Goal: Transaction & Acquisition: Purchase product/service

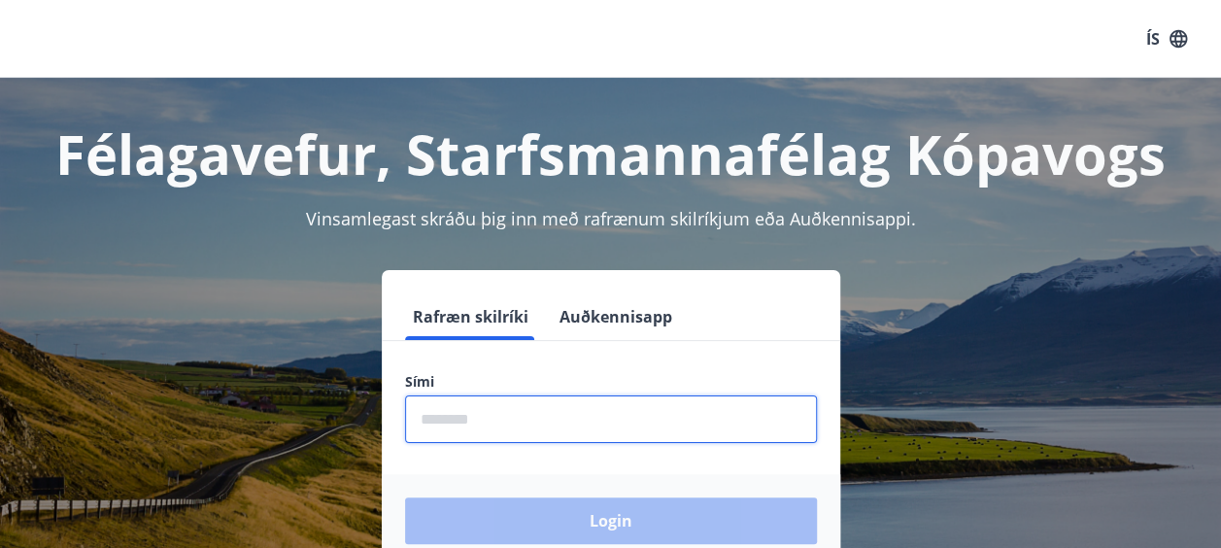
click at [483, 416] on input "phone" at bounding box center [611, 419] width 412 height 48
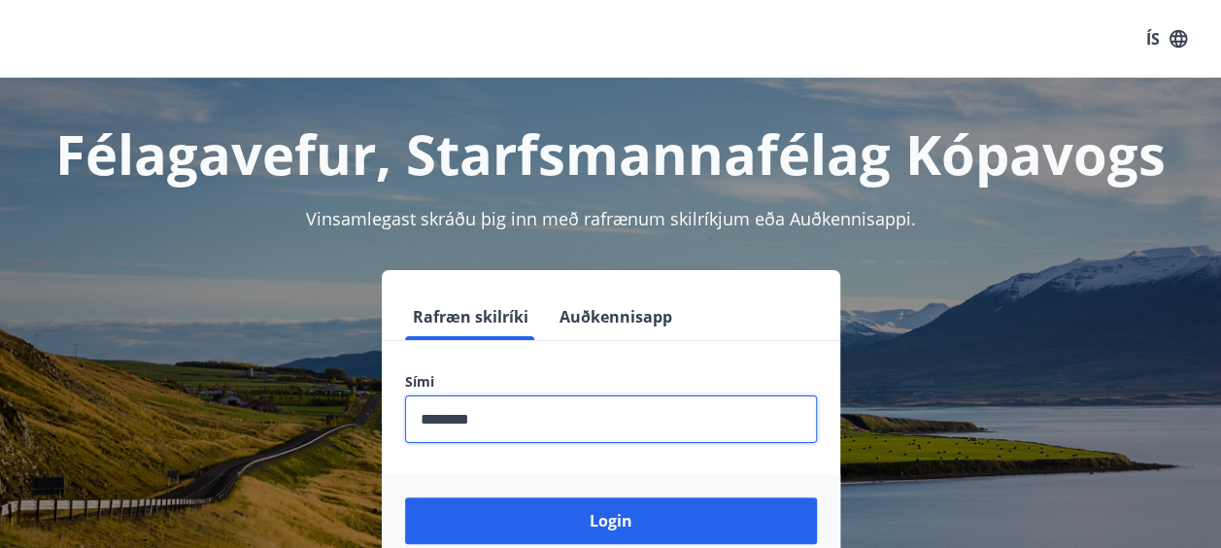
type input "********"
click at [405, 497] on button "Login" at bounding box center [611, 520] width 412 height 47
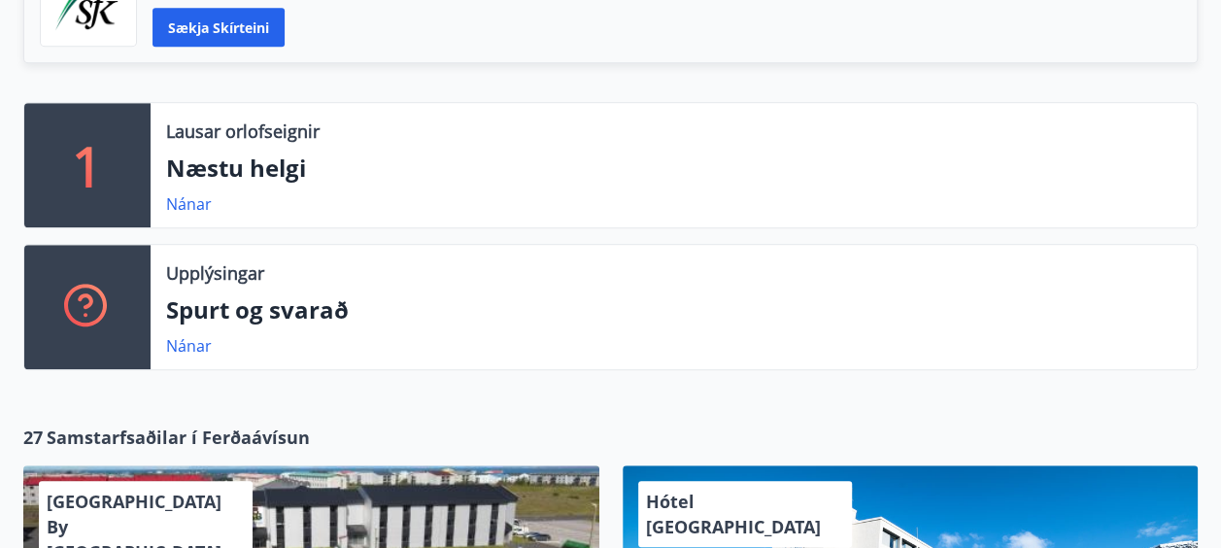
scroll to position [577, 0]
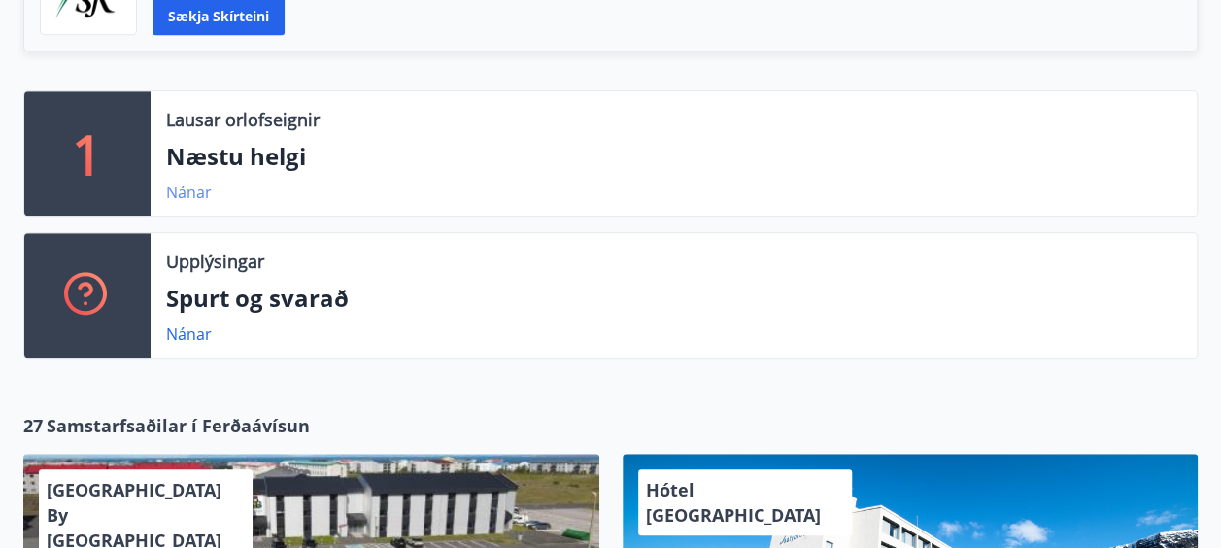
click at [182, 190] on link "Nánar" at bounding box center [189, 192] width 46 height 21
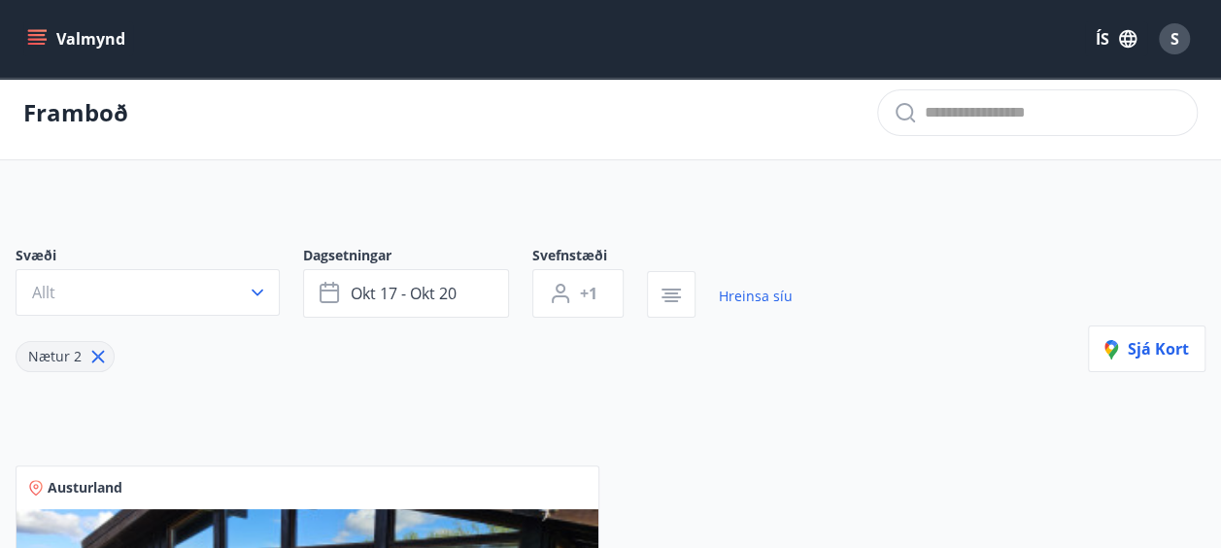
scroll to position [11, 0]
click at [357, 293] on span "okt 17 - okt 20" at bounding box center [404, 294] width 106 height 21
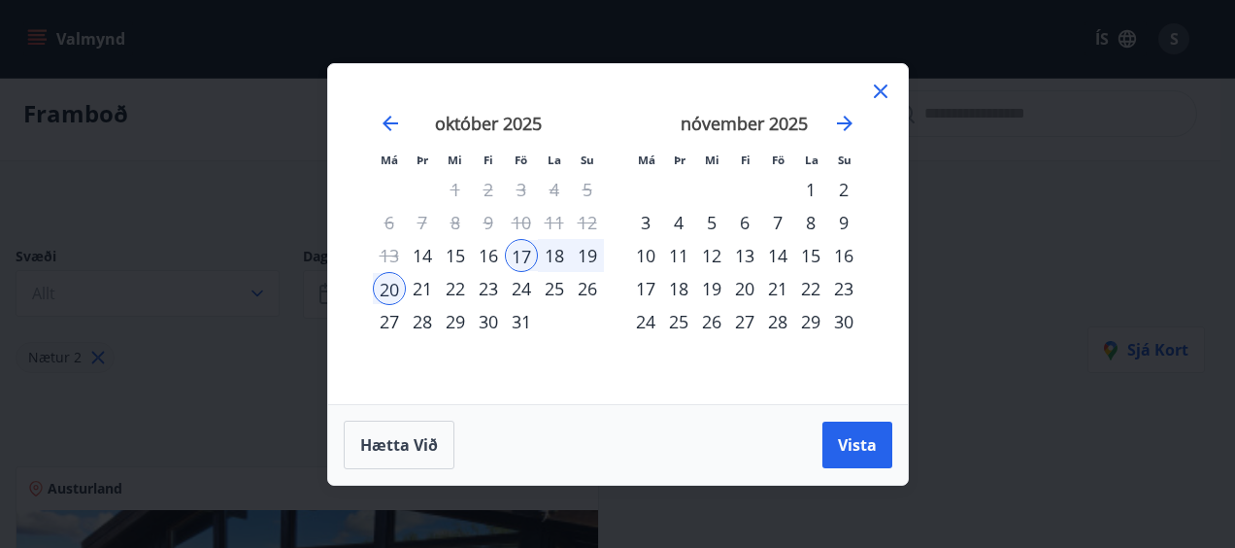
click at [514, 287] on div "24" at bounding box center [521, 288] width 33 height 33
click at [423, 321] on div "28" at bounding box center [422, 321] width 33 height 33
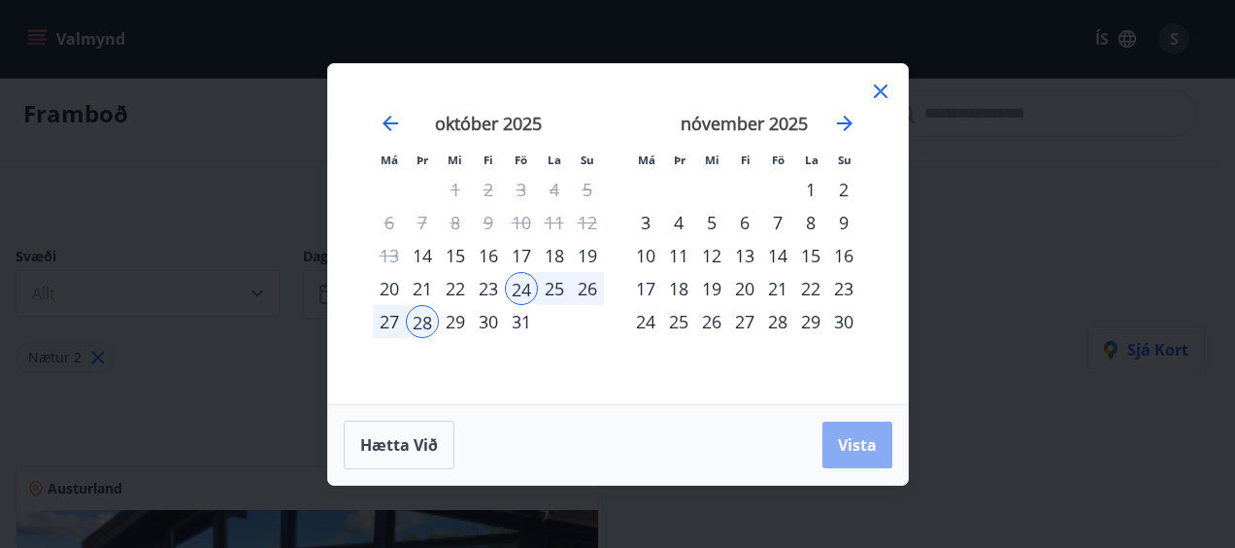
click at [853, 435] on span "Vista" at bounding box center [857, 444] width 39 height 21
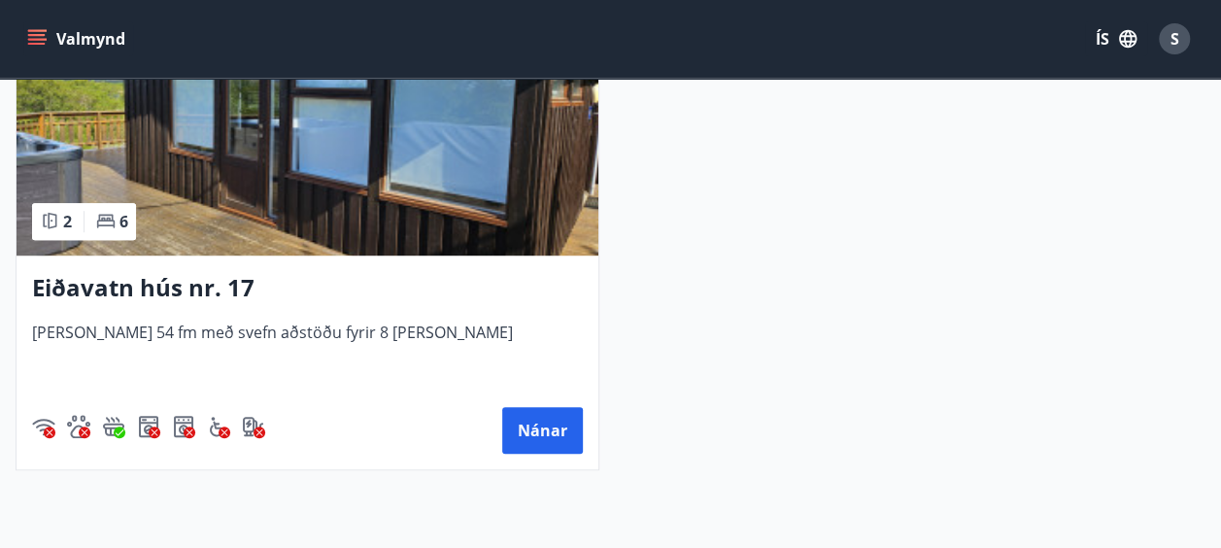
scroll to position [512, 0]
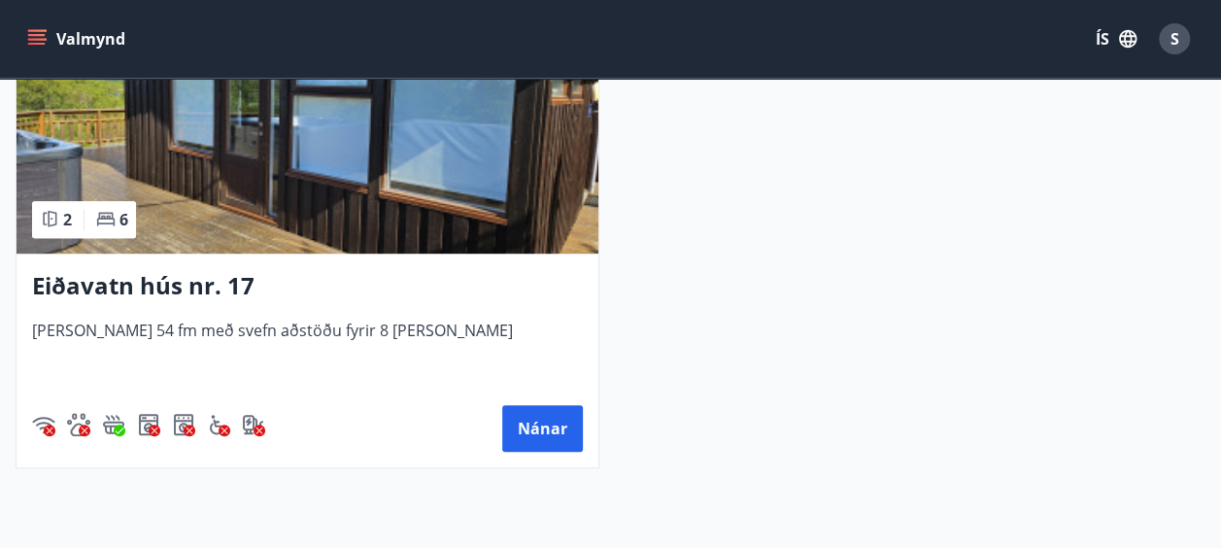
click at [174, 280] on h3 "Eiðavatn hús nr. 17" at bounding box center [307, 286] width 551 height 35
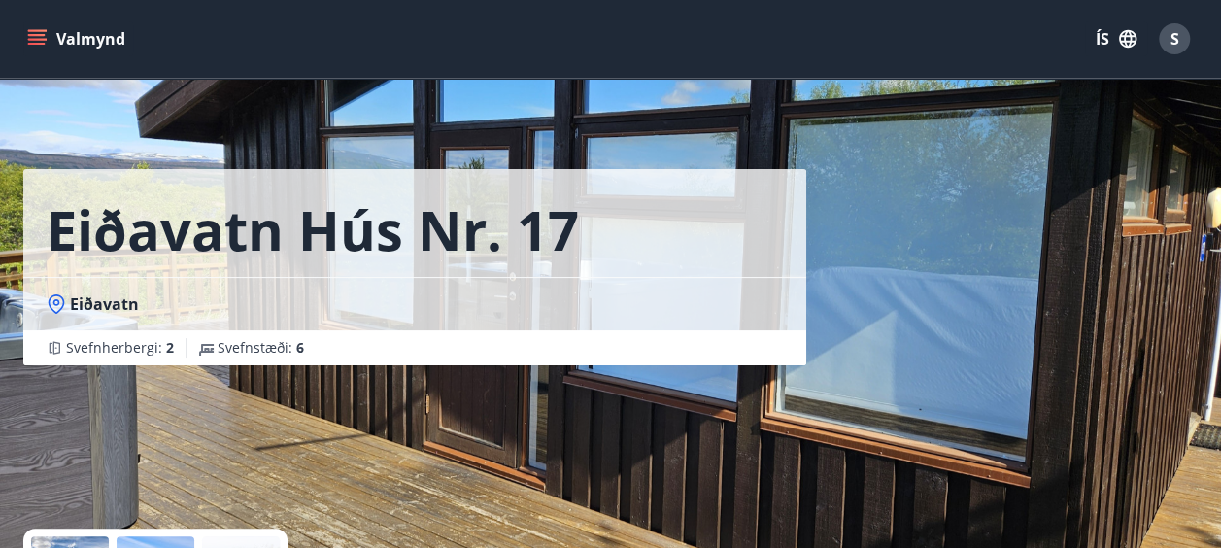
click at [162, 229] on h1 "Eiðavatn hús nr. 17" at bounding box center [313, 229] width 532 height 74
click at [517, 219] on h1 "Eiðavatn hús nr. 17" at bounding box center [313, 229] width 532 height 74
click at [866, 299] on div "Eiðavatn hús nr. 17 Eiðavatn Svefnherbergi : 2 Svefnstæði : 6" at bounding box center [610, 291] width 1174 height 583
click at [32, 31] on icon "menu" at bounding box center [38, 31] width 21 height 2
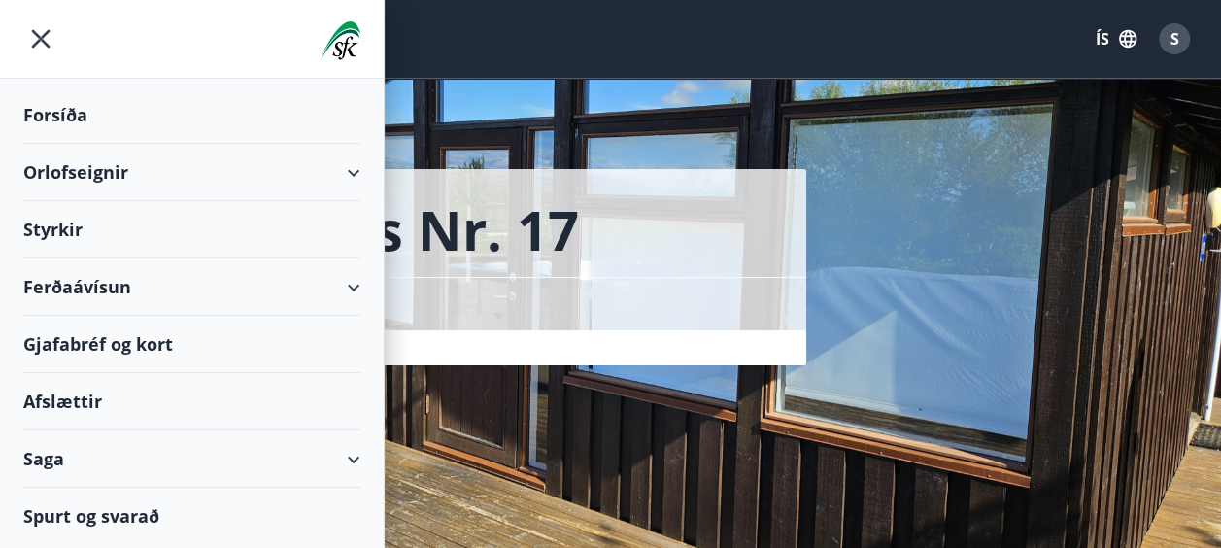
click at [183, 173] on div "Orlofseignir" at bounding box center [191, 172] width 337 height 57
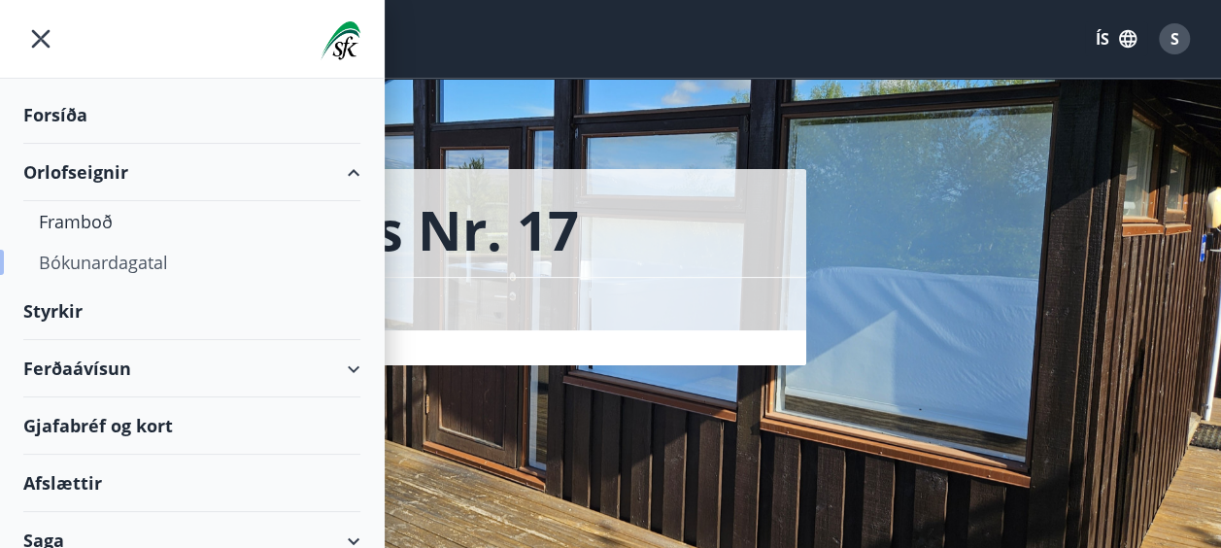
click at [80, 251] on div "Bókunardagatal" at bounding box center [192, 262] width 306 height 41
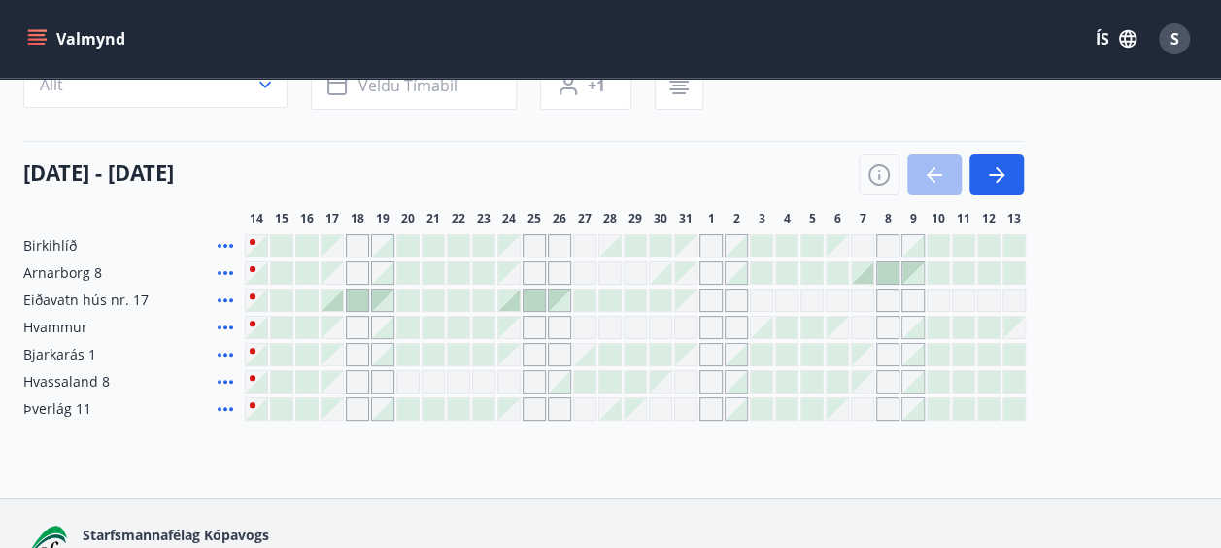
scroll to position [63, 0]
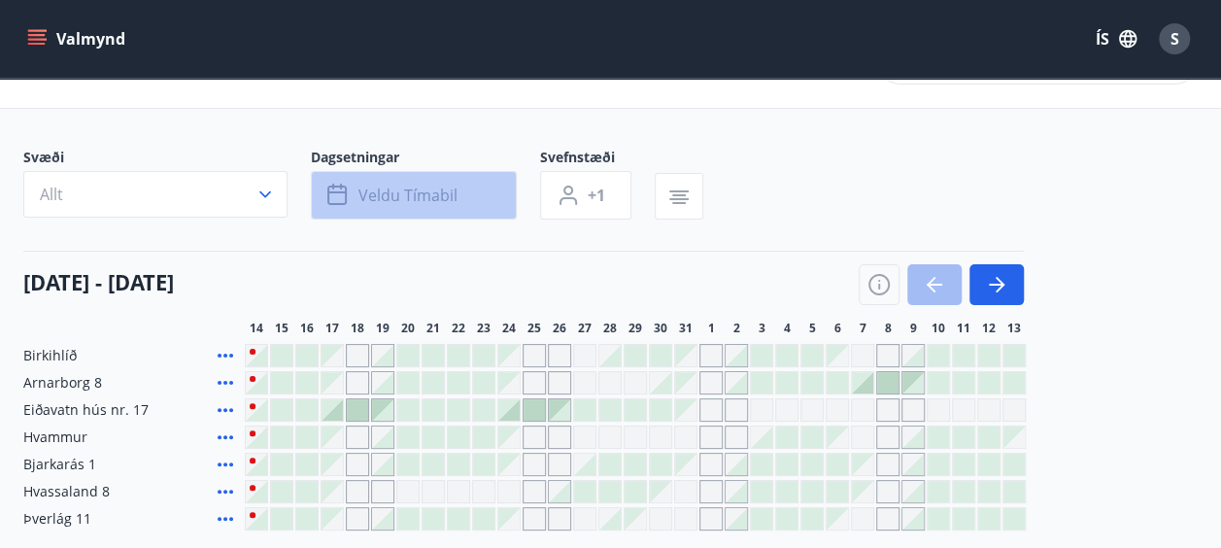
click at [372, 186] on span "Veldu tímabil" at bounding box center [407, 195] width 99 height 21
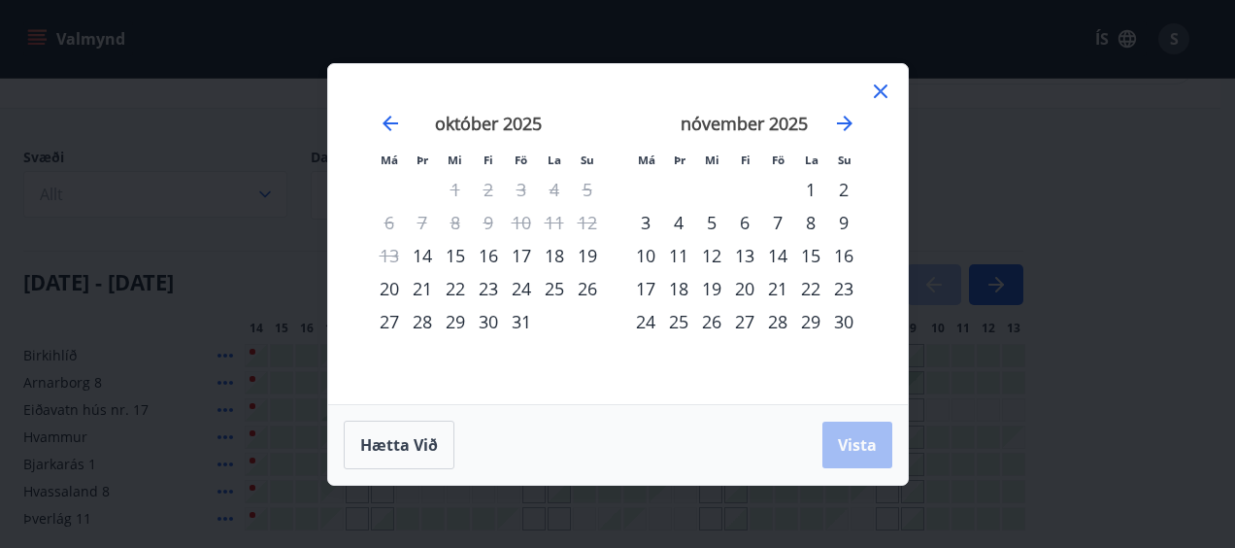
click at [511, 278] on div "24" at bounding box center [521, 288] width 33 height 33
click at [420, 318] on div "28" at bounding box center [422, 321] width 33 height 33
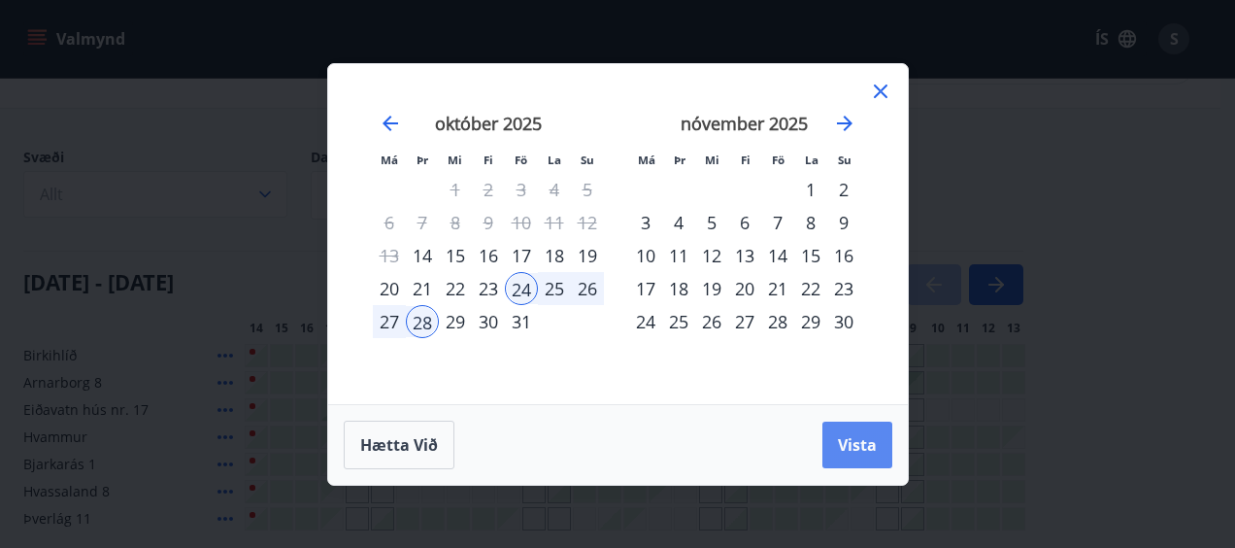
click at [868, 435] on span "Vista" at bounding box center [857, 444] width 39 height 21
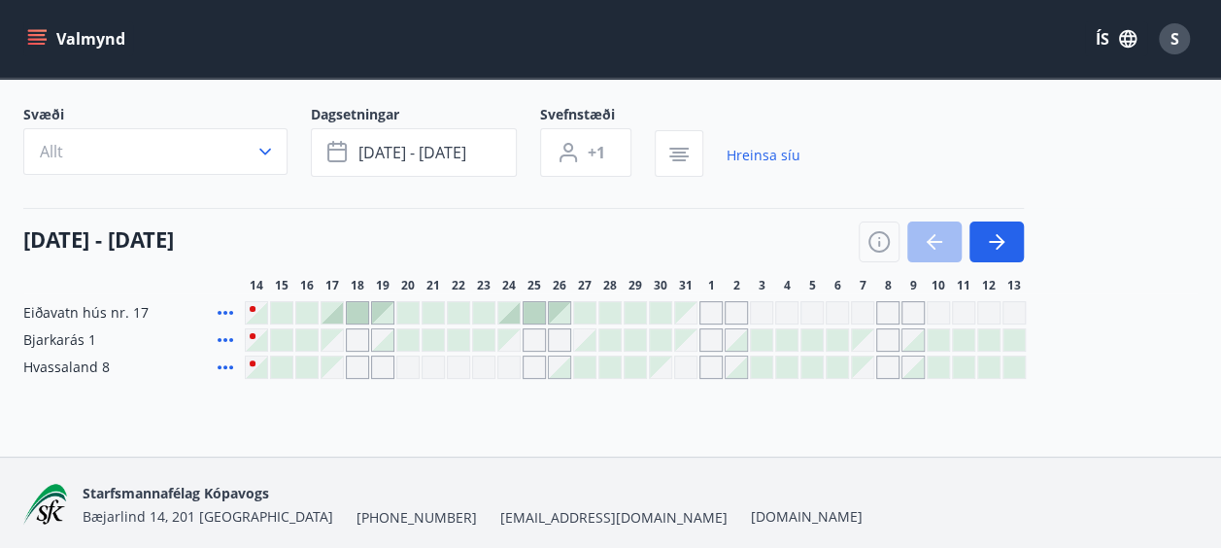
scroll to position [113, 0]
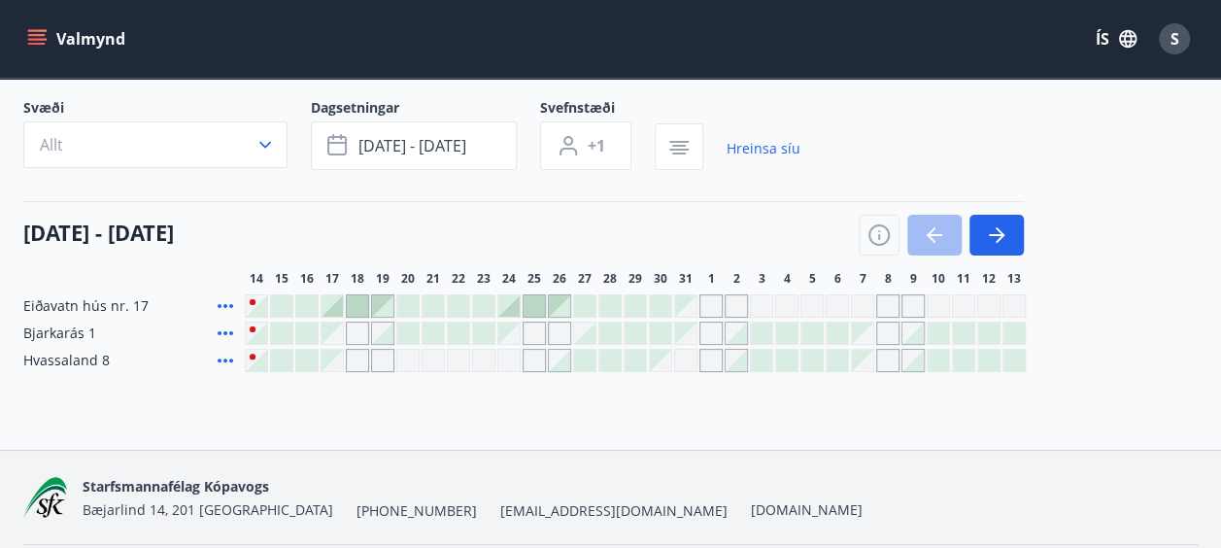
click at [508, 334] on div "Gráir dagar eru ekki bókanlegir" at bounding box center [508, 332] width 21 height 21
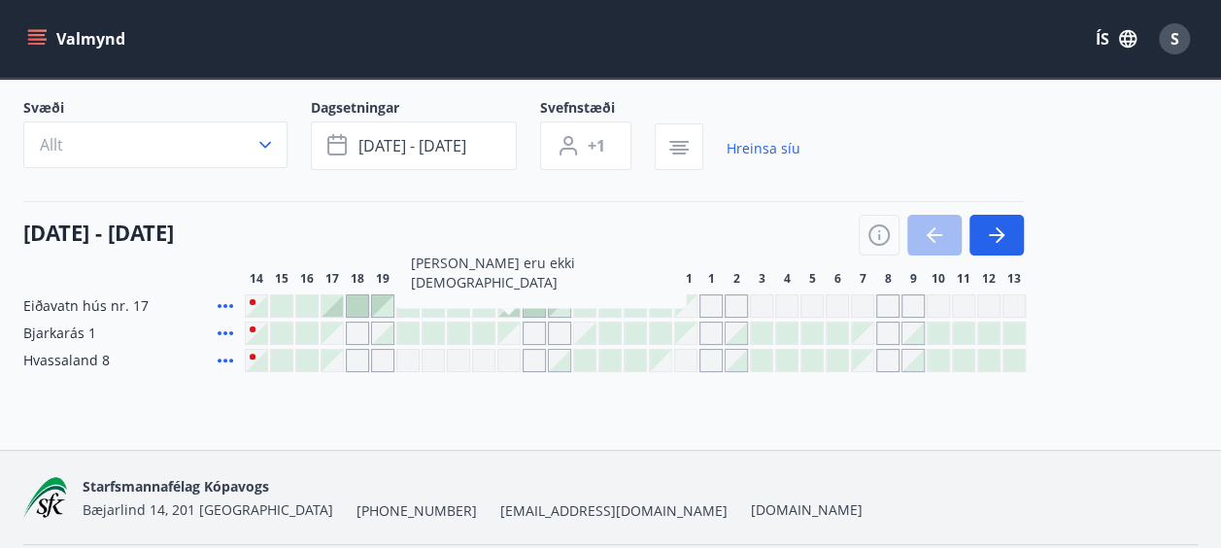
click at [508, 334] on div "Gráir dagar eru ekki bókanlegir" at bounding box center [508, 332] width 21 height 21
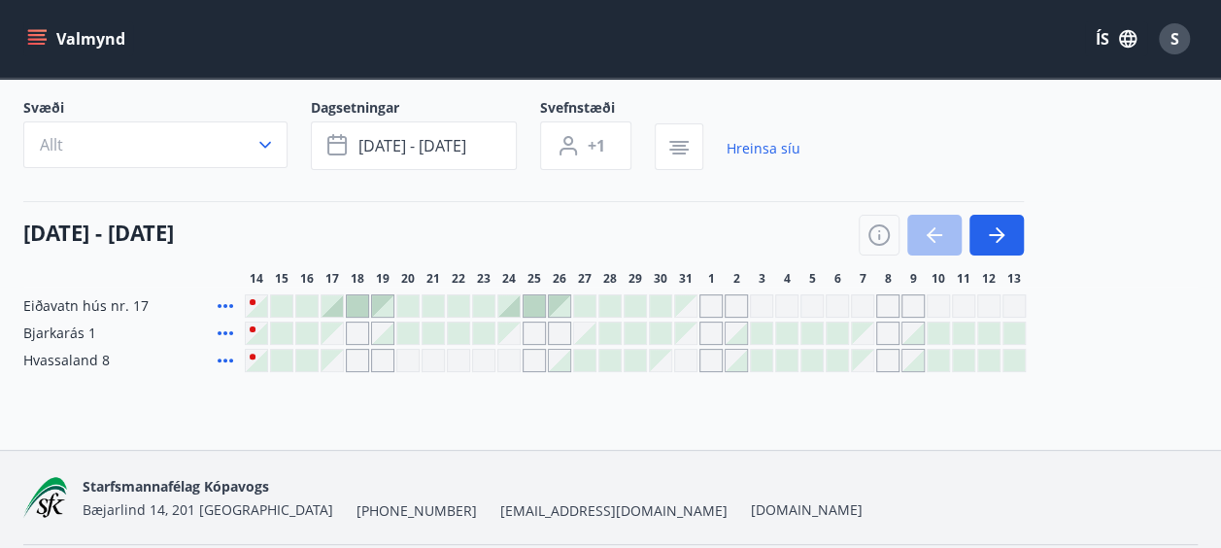
click at [508, 334] on div "Gráir dagar eru ekki bókanlegir" at bounding box center [508, 332] width 21 height 21
click at [478, 336] on div at bounding box center [483, 332] width 21 height 21
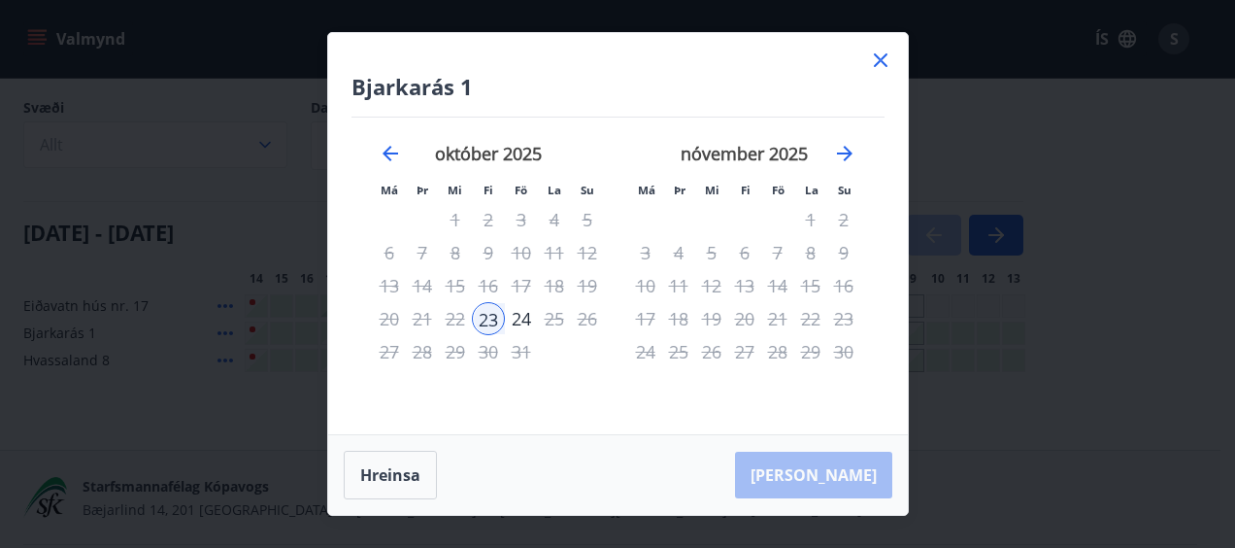
click at [885, 55] on icon at bounding box center [881, 60] width 14 height 14
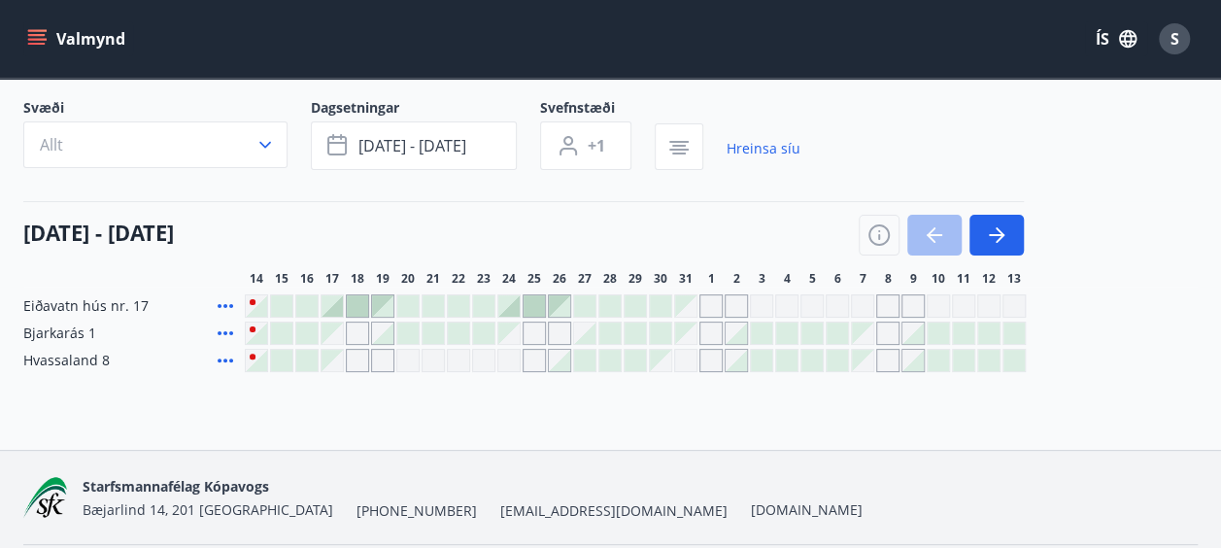
click at [65, 359] on span "Hvassaland 8" at bounding box center [66, 360] width 86 height 19
click at [501, 366] on div "Gráir dagar eru ekki bókanlegir" at bounding box center [508, 360] width 23 height 23
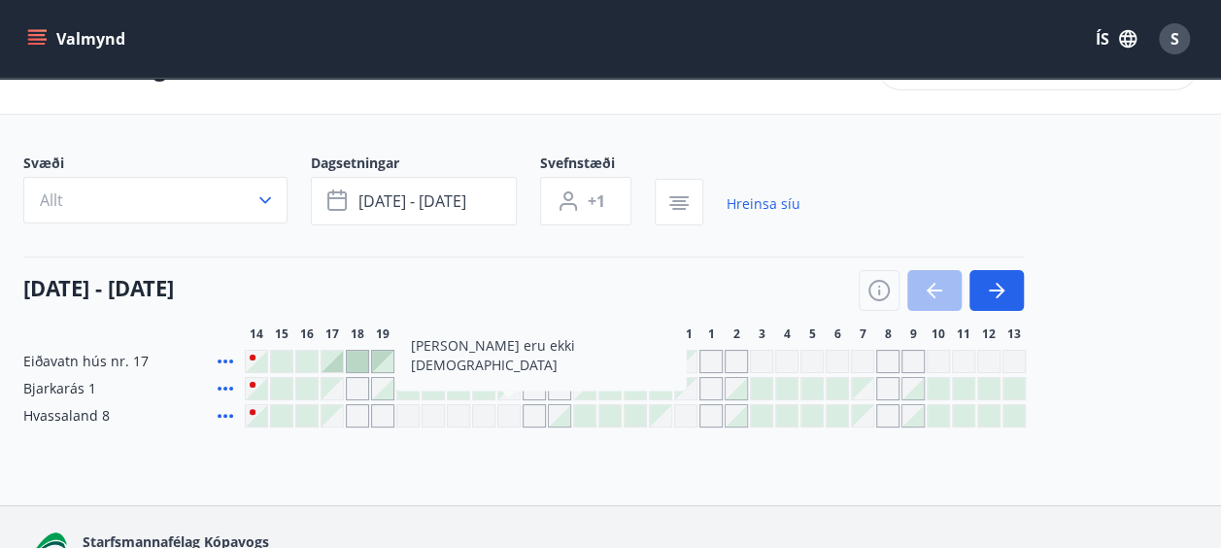
scroll to position [56, 0]
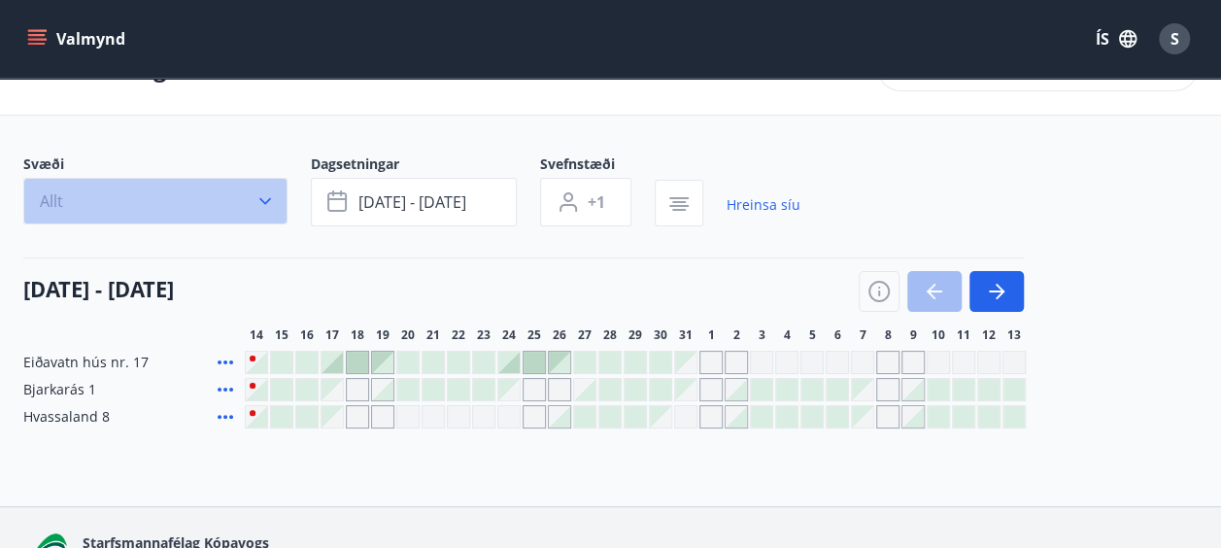
click at [99, 209] on button "Allt" at bounding box center [155, 201] width 264 height 47
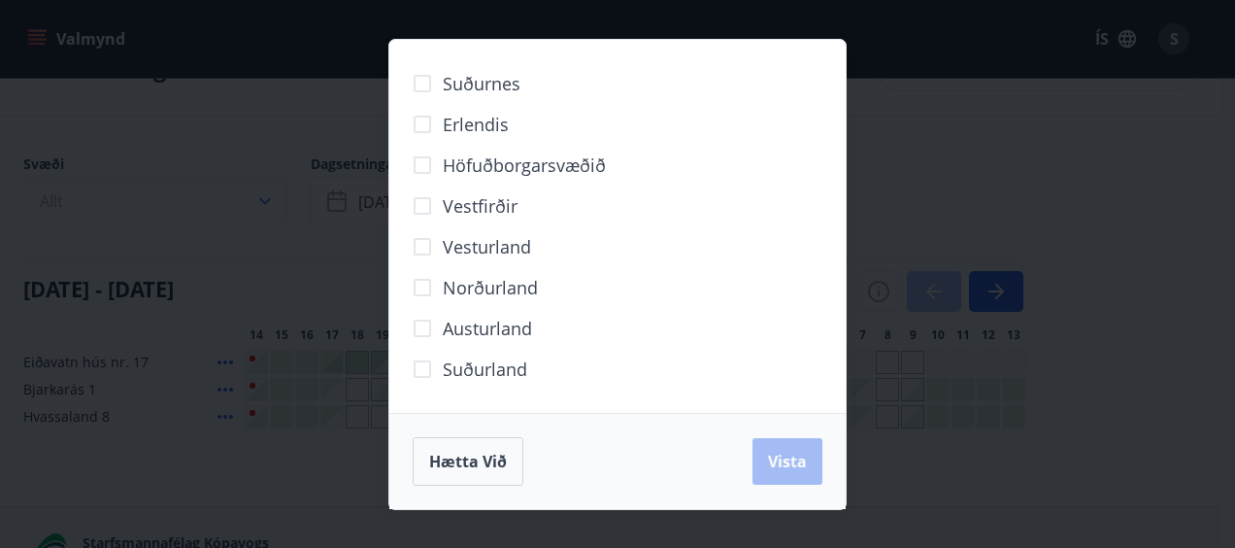
click at [99, 209] on div "Suðurnes Erlendis Höfuðborgarsvæðið Vestfirðir Vesturland Norðurland Austurland…" at bounding box center [617, 274] width 1235 height 548
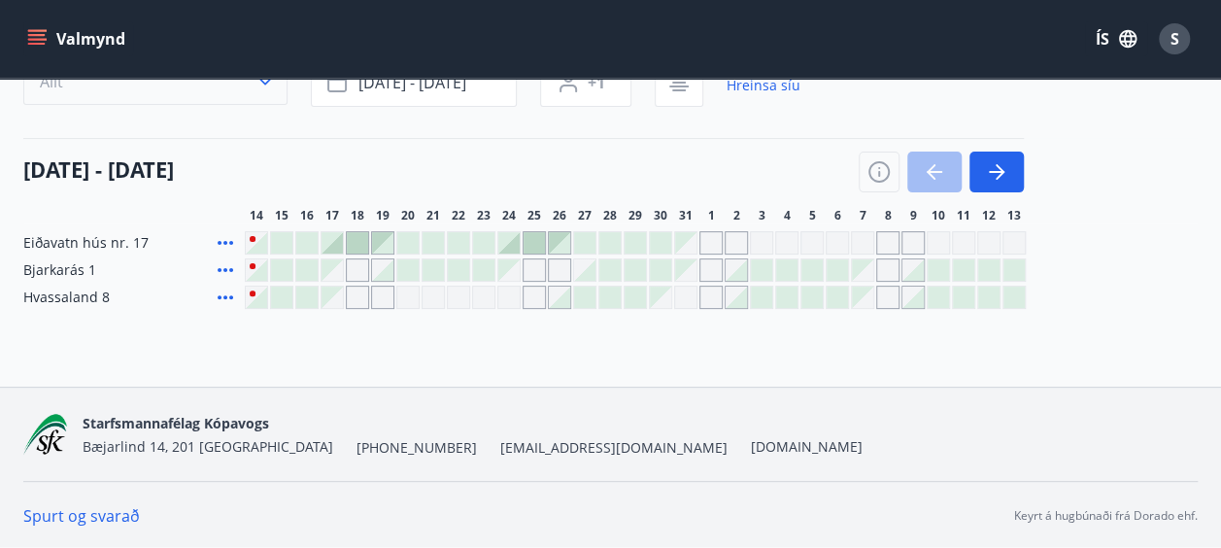
scroll to position [0, 0]
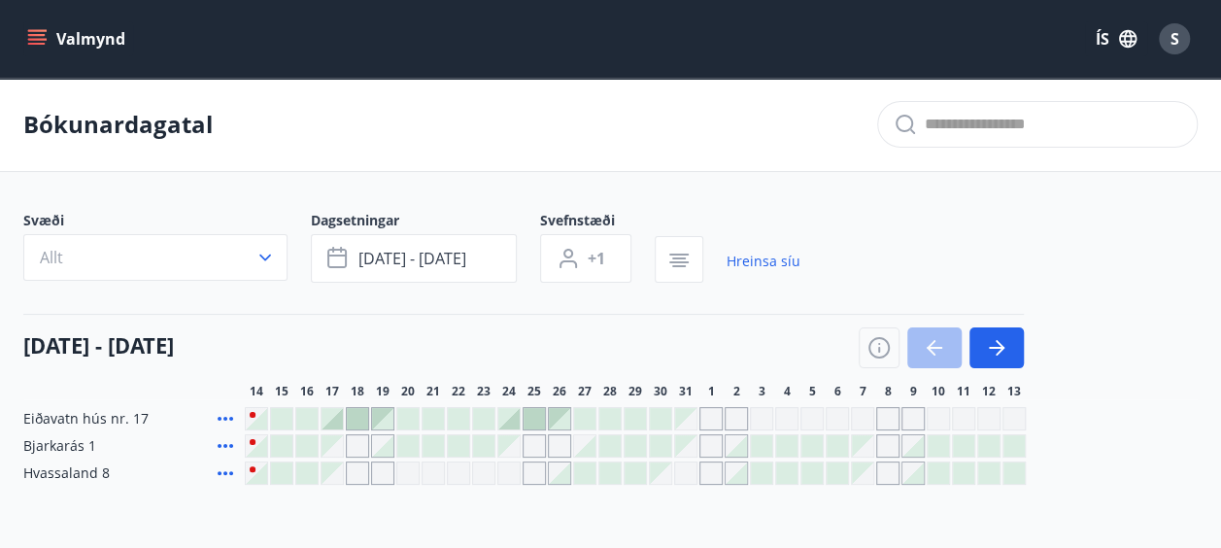
click at [45, 41] on icon "menu" at bounding box center [36, 38] width 19 height 19
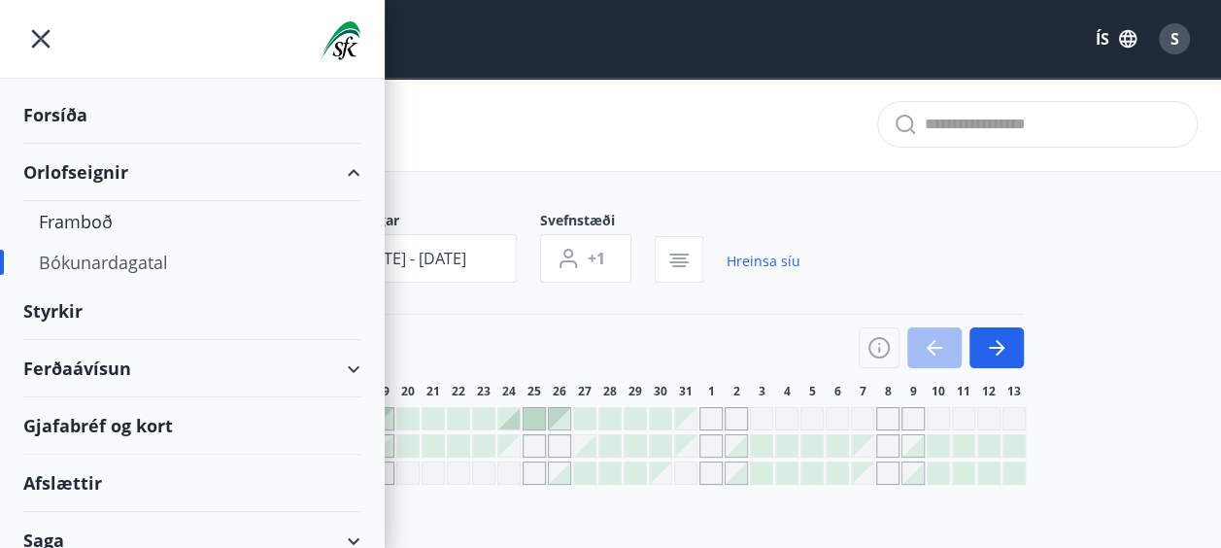
scroll to position [75, 0]
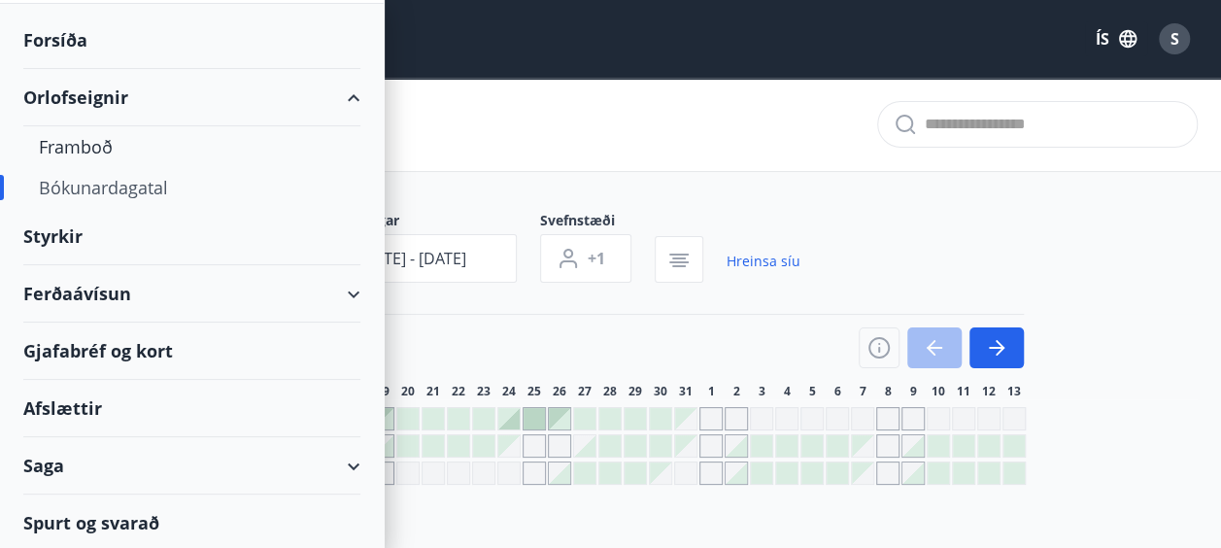
click at [155, 295] on div "Ferðaávísun" at bounding box center [191, 293] width 337 height 57
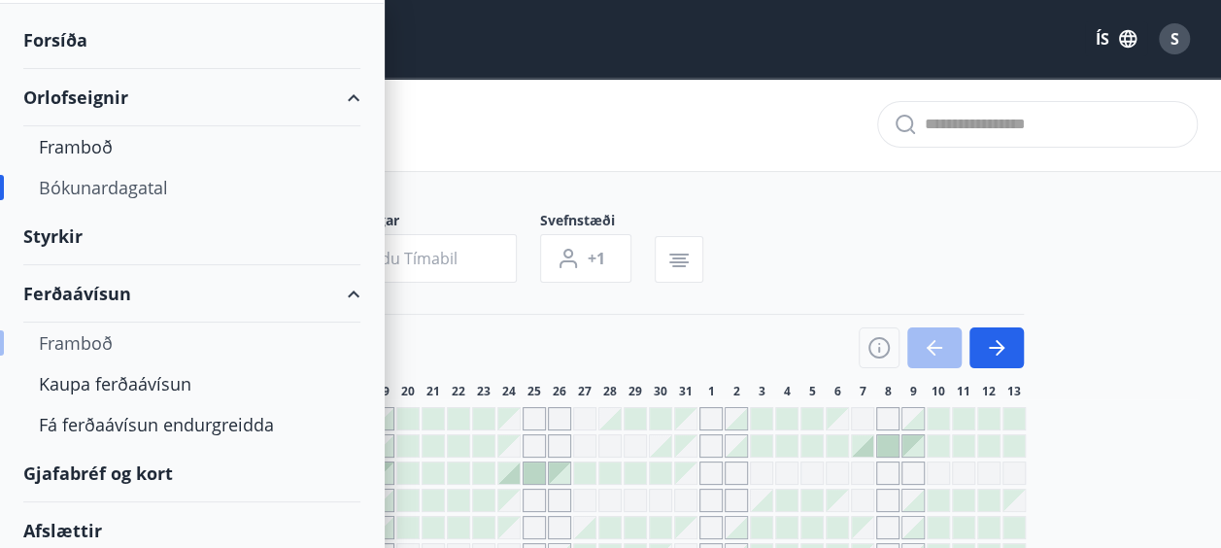
click at [67, 340] on div "Framboð" at bounding box center [192, 342] width 306 height 41
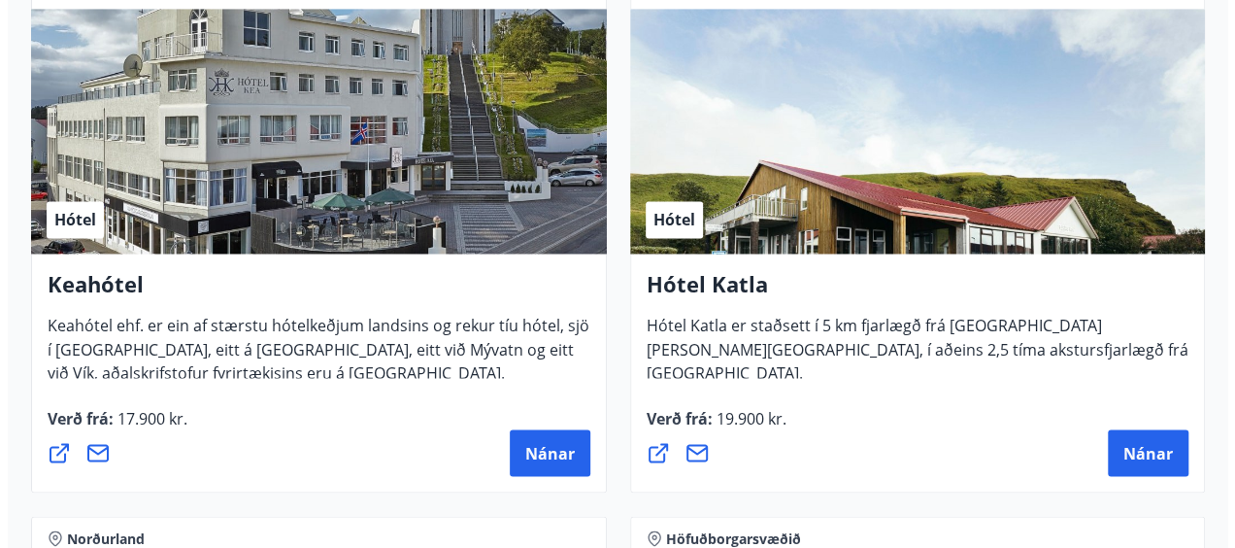
scroll to position [1492, 0]
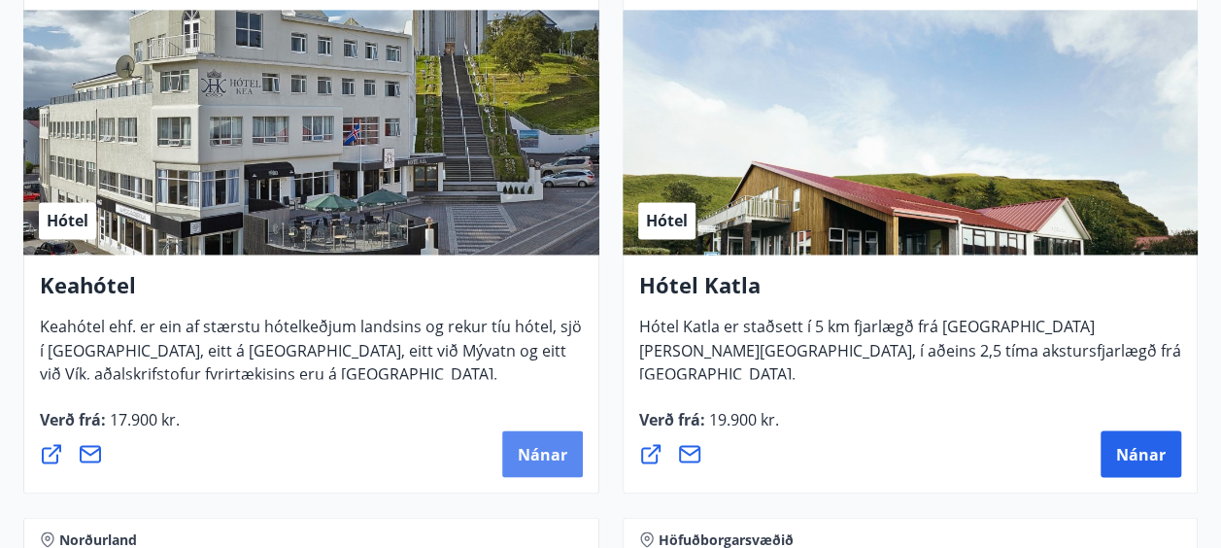
click at [544, 440] on button "Nánar" at bounding box center [542, 453] width 81 height 47
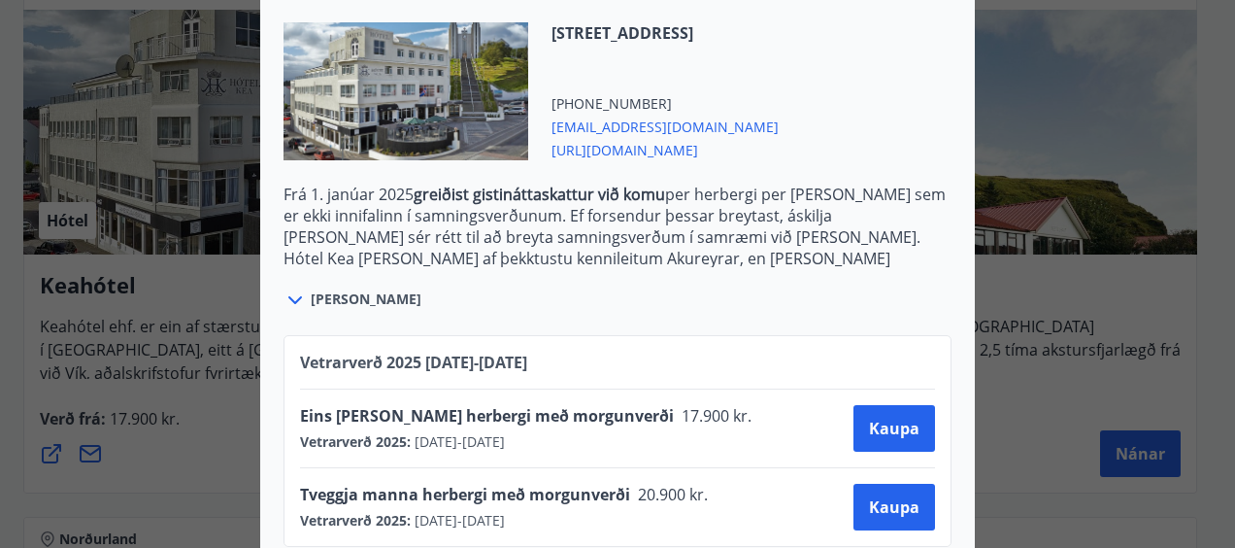
scroll to position [604, 0]
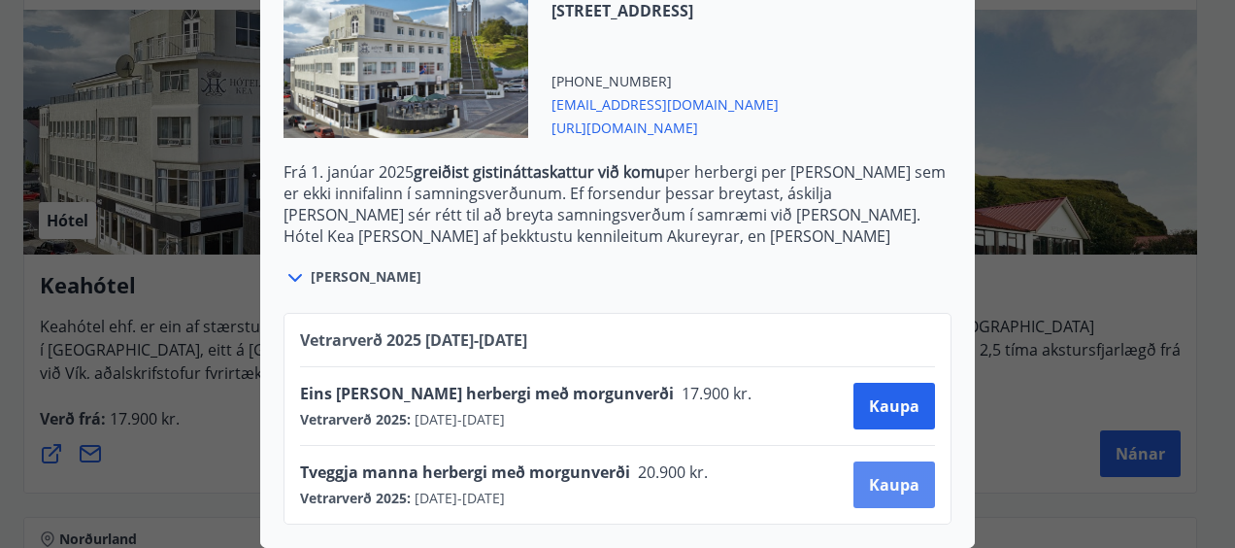
click at [869, 474] on span "Kaupa" at bounding box center [894, 484] width 51 height 21
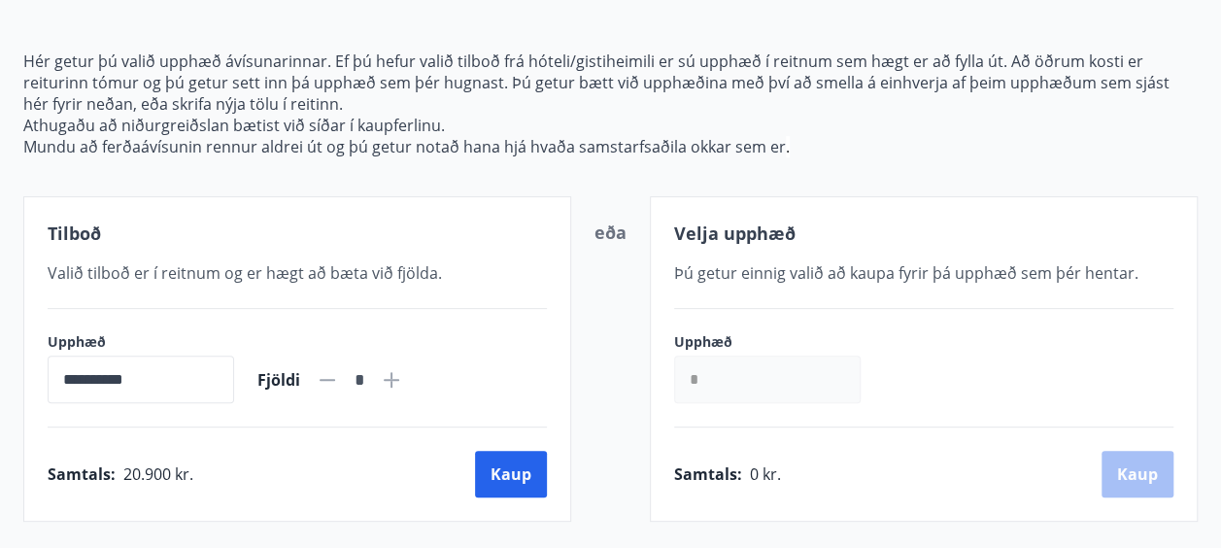
scroll to position [194, 0]
click at [719, 375] on input "*" at bounding box center [767, 379] width 186 height 48
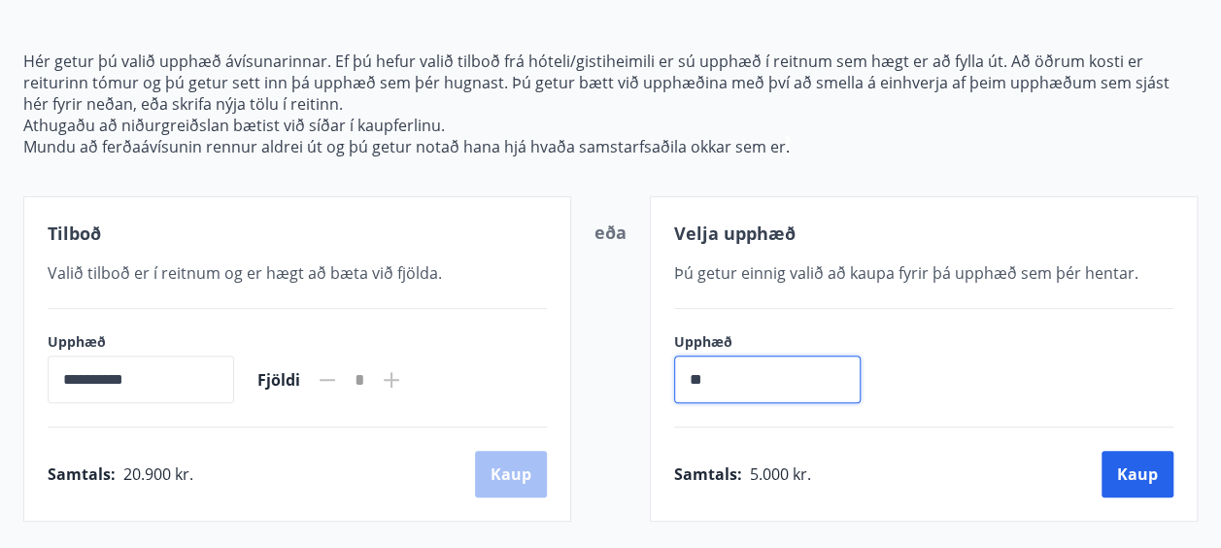
type input "*"
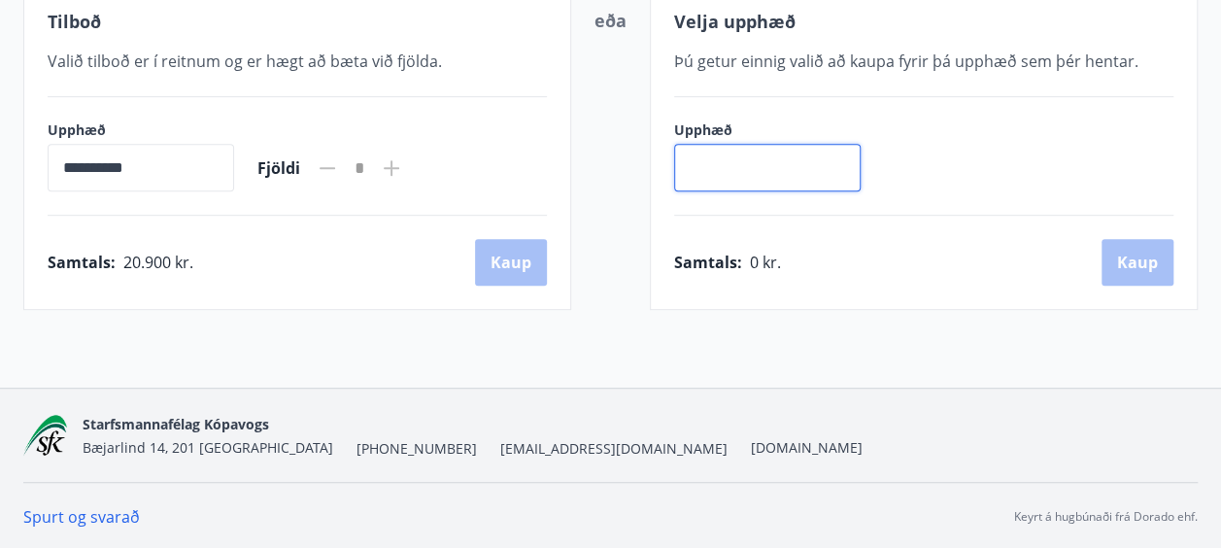
scroll to position [0, 0]
